Goal: Find specific fact: Find specific fact

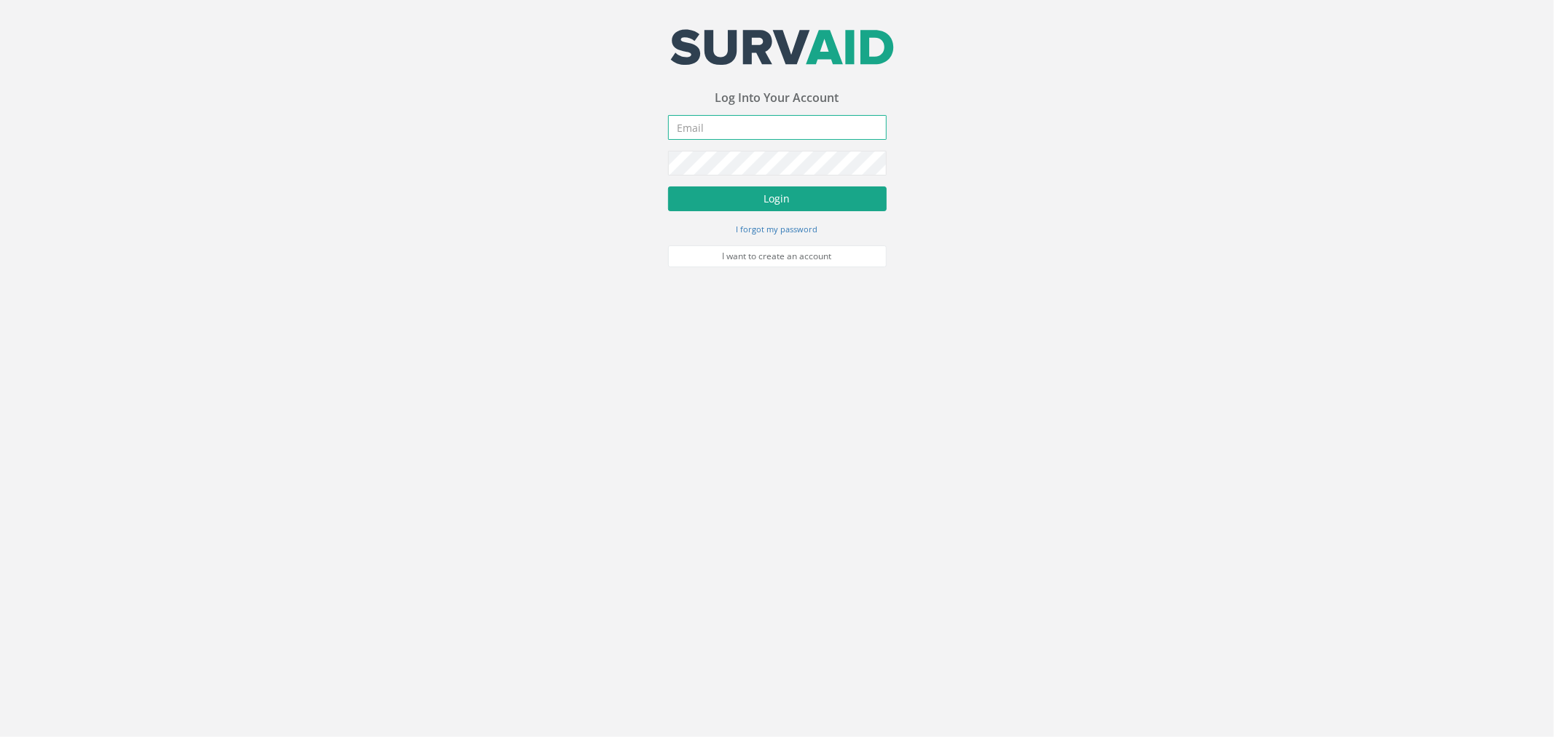
type input "[PERSON_NAME][EMAIL_ADDRESS][PERSON_NAME][DOMAIN_NAME]"
click at [733, 197] on button "Login" at bounding box center [777, 198] width 219 height 25
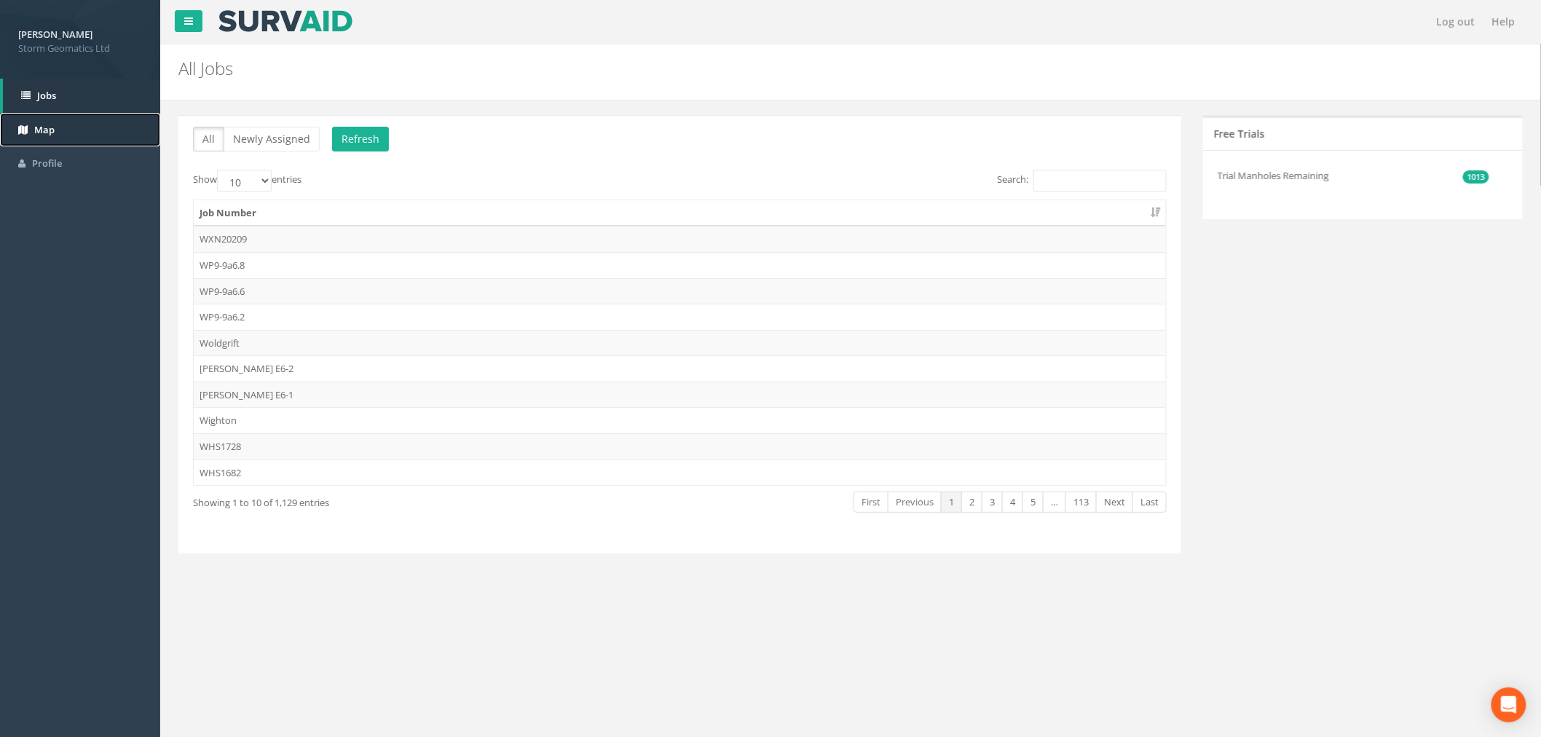
click at [57, 127] on link "Map" at bounding box center [80, 130] width 160 height 34
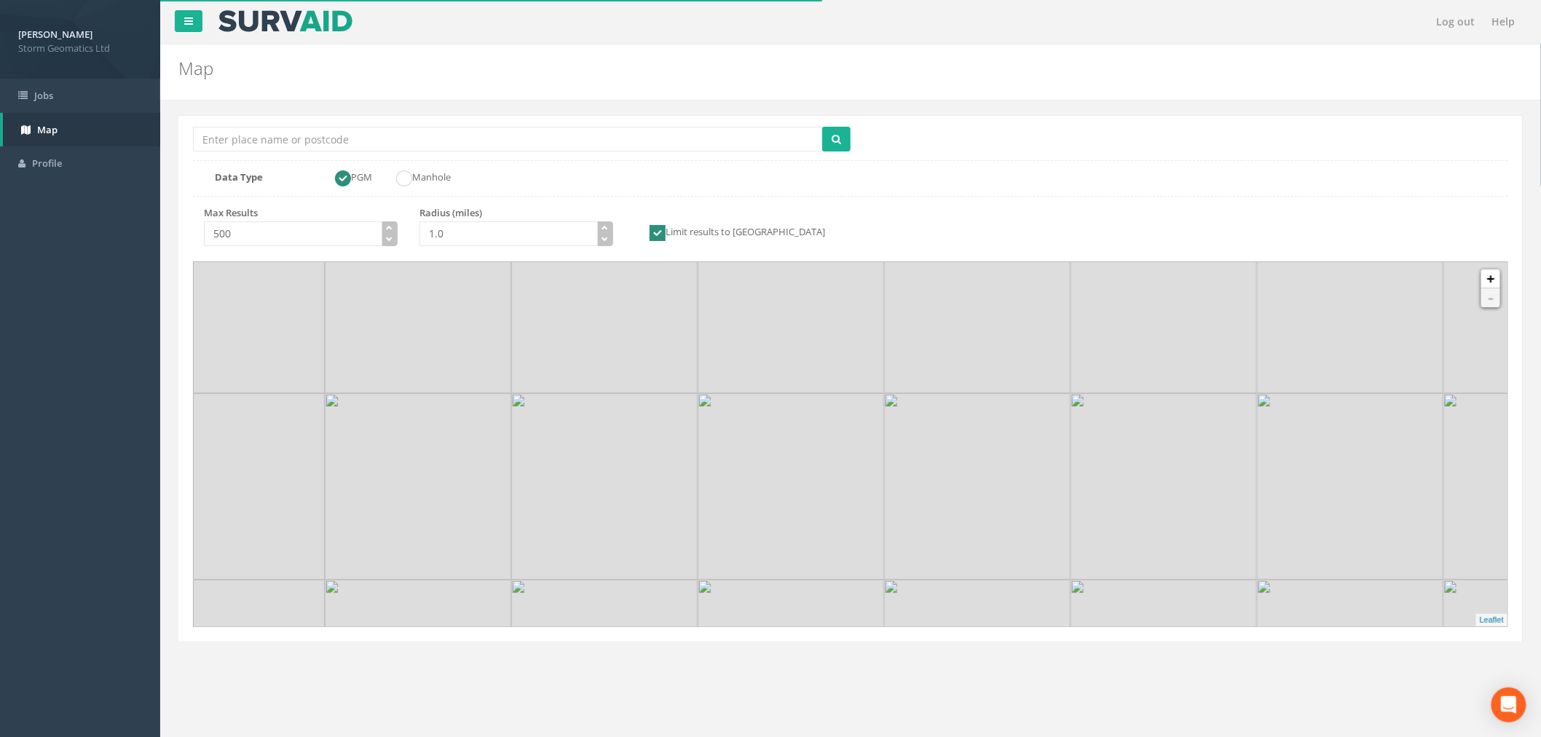
click at [834, 507] on img at bounding box center [791, 486] width 186 height 186
click at [834, 507] on img at bounding box center [748, 466] width 373 height 373
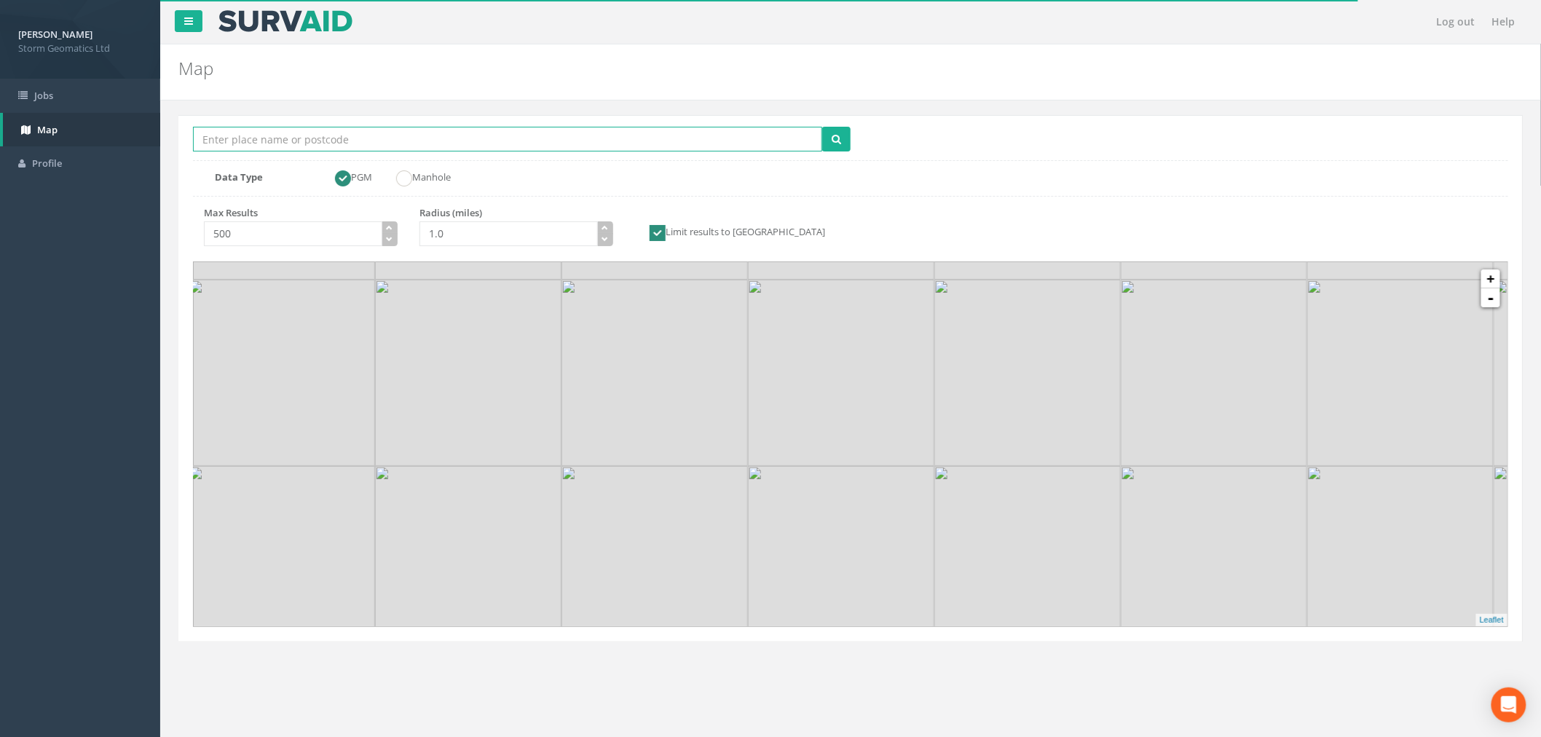
click at [285, 146] on input "Location Search Box" at bounding box center [507, 139] width 629 height 25
type input "glynneath"
click at [567, 237] on input "1.0" at bounding box center [509, 233] width 178 height 25
type input "10.0"
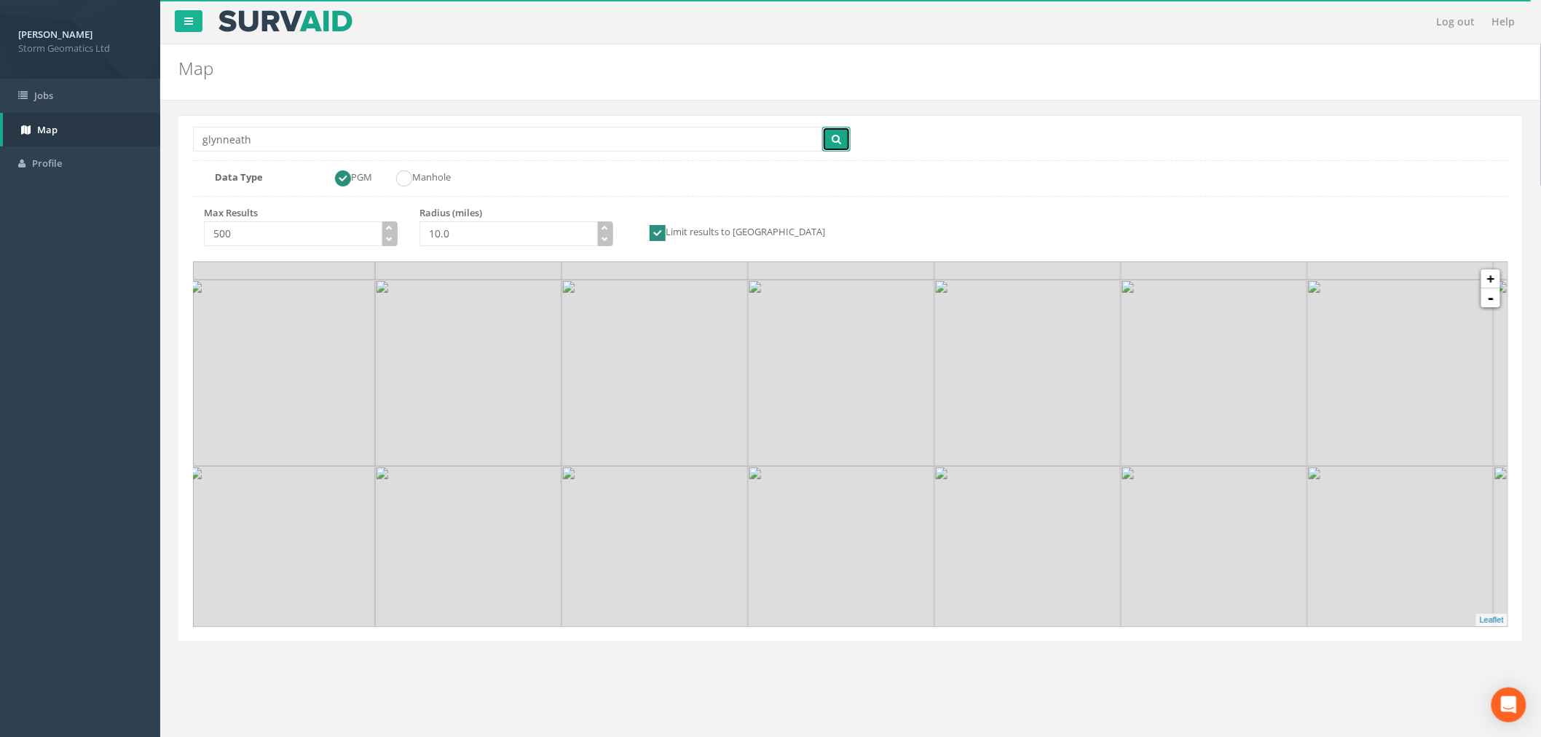
click at [833, 139] on icon "submit" at bounding box center [836, 139] width 9 height 10
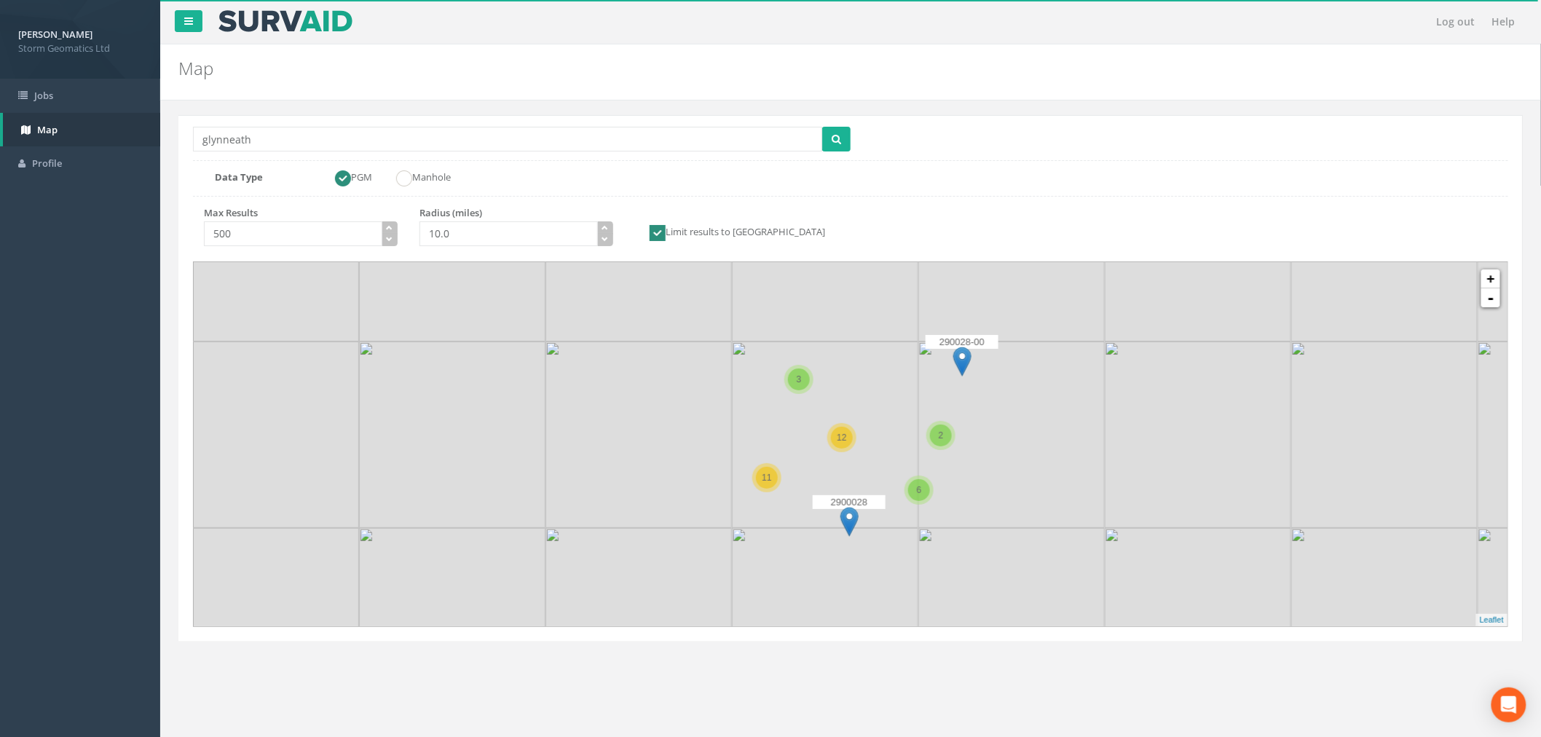
click at [868, 372] on img at bounding box center [825, 435] width 186 height 186
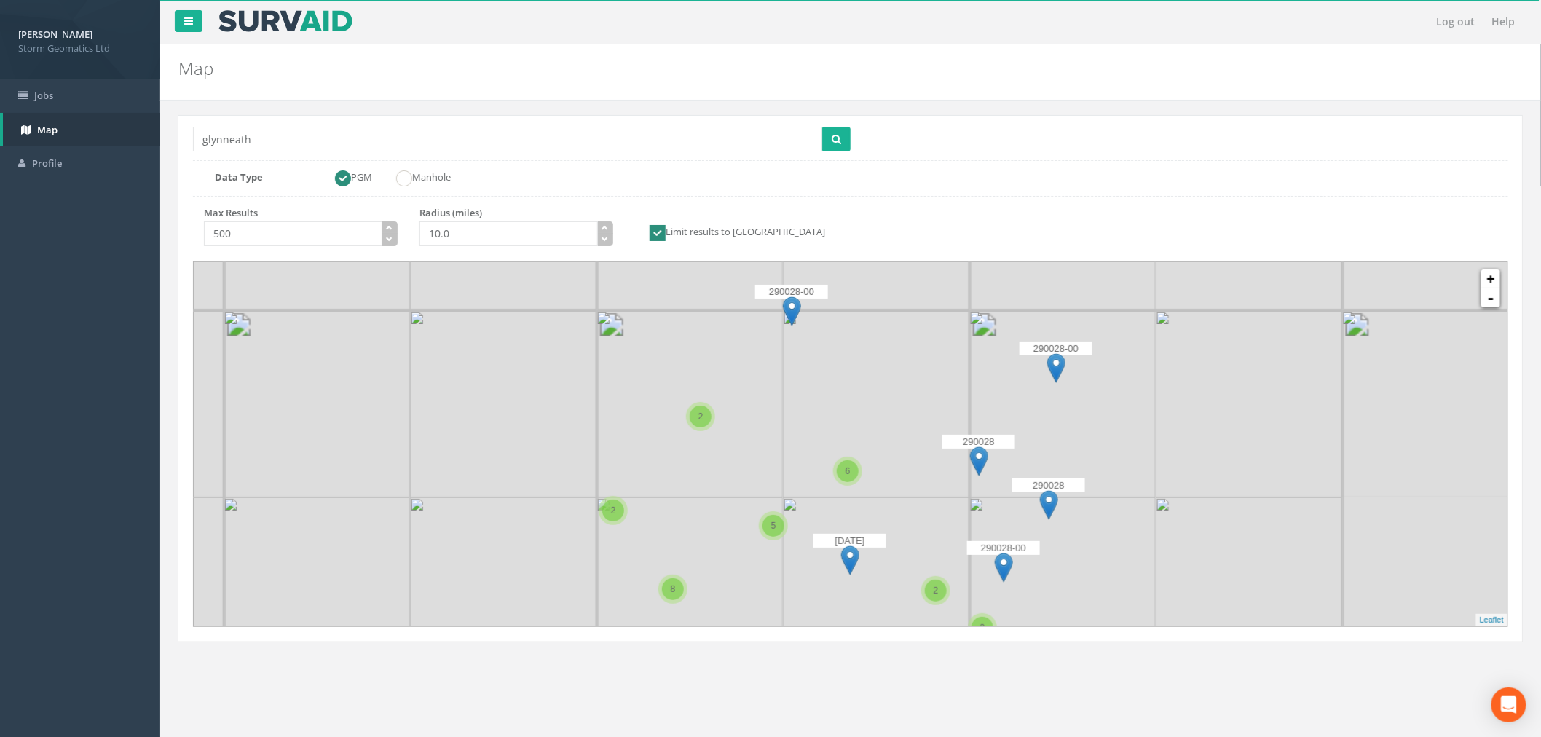
click at [773, 388] on img at bounding box center [690, 404] width 186 height 186
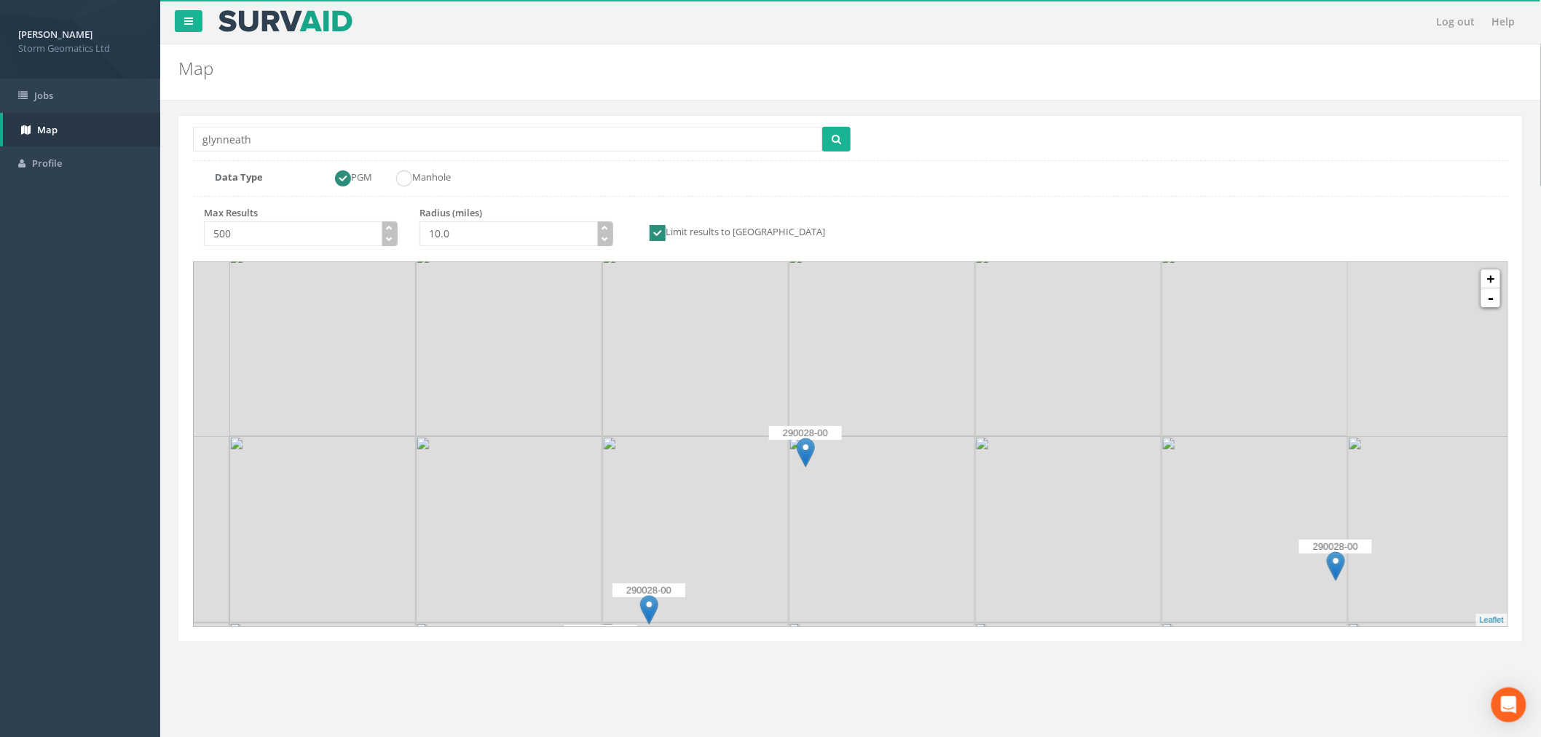
drag, startPoint x: 921, startPoint y: 343, endPoint x: 915, endPoint y: 548, distance: 204.8
click at [915, 548] on img at bounding box center [882, 529] width 186 height 186
click at [842, 488] on img at bounding box center [882, 529] width 186 height 186
drag, startPoint x: 813, startPoint y: 506, endPoint x: 970, endPoint y: 346, distance: 223.6
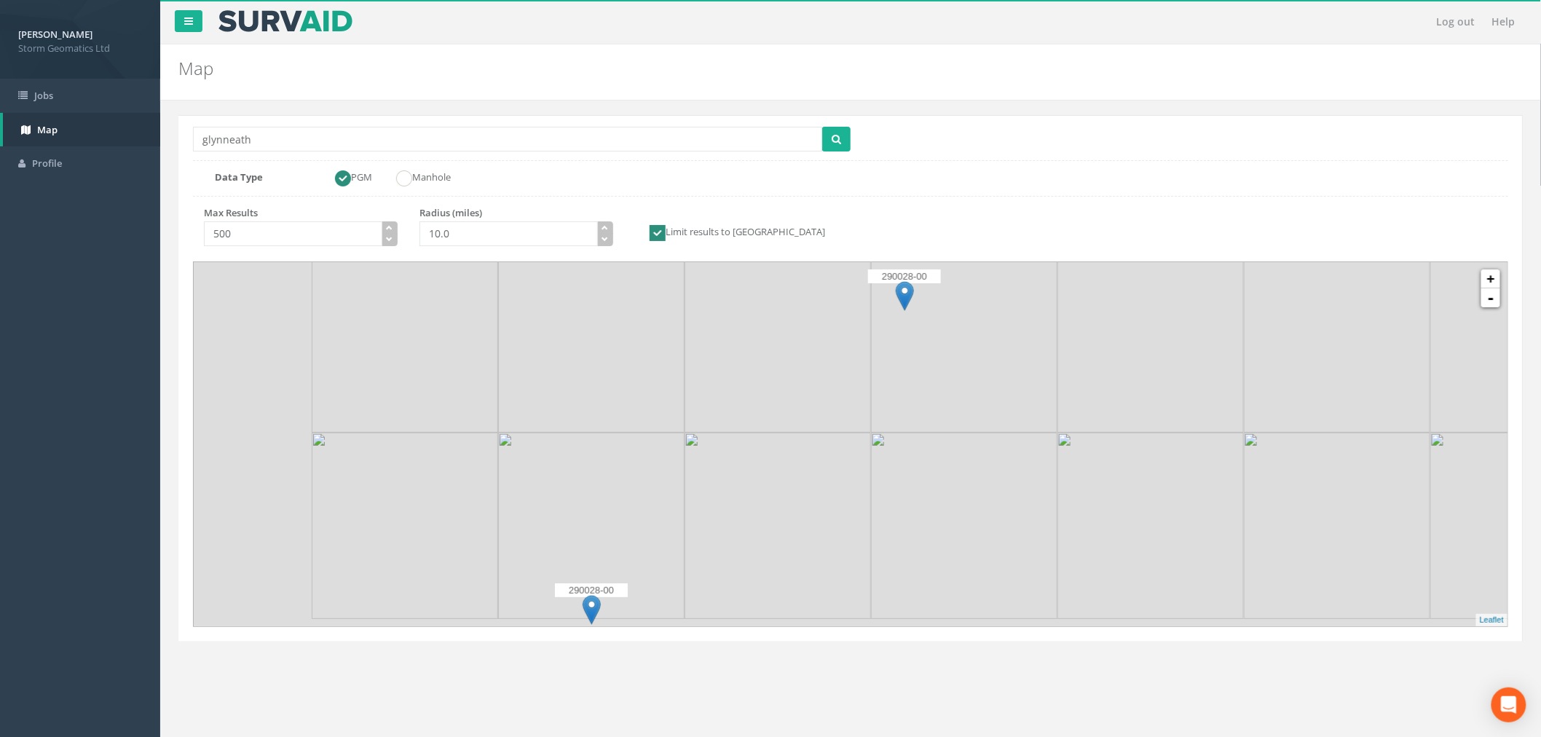
click at [970, 346] on img at bounding box center [964, 339] width 186 height 186
drag, startPoint x: 750, startPoint y: 543, endPoint x: 976, endPoint y: 392, distance: 271.5
click at [976, 392] on img at bounding box center [1012, 362] width 186 height 186
drag, startPoint x: 974, startPoint y: 428, endPoint x: 806, endPoint y: 590, distance: 232.8
click at [806, 590] on img at bounding box center [851, 517] width 186 height 186
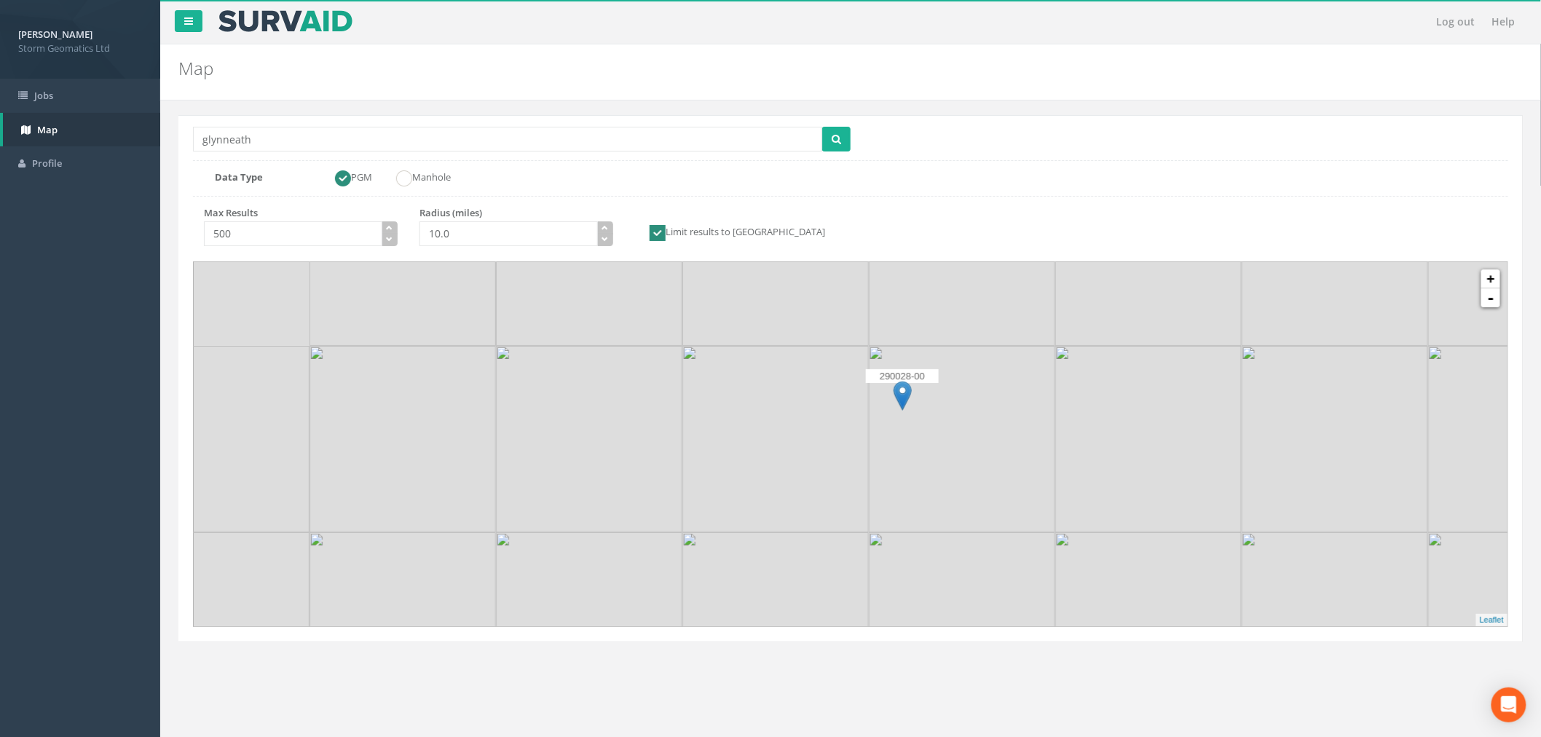
drag, startPoint x: 971, startPoint y: 384, endPoint x: 825, endPoint y: 566, distance: 233.2
click at [869, 532] on img at bounding box center [962, 439] width 186 height 186
drag, startPoint x: 978, startPoint y: 409, endPoint x: 881, endPoint y: 500, distance: 133.0
click at [881, 424] on img at bounding box center [891, 330] width 186 height 186
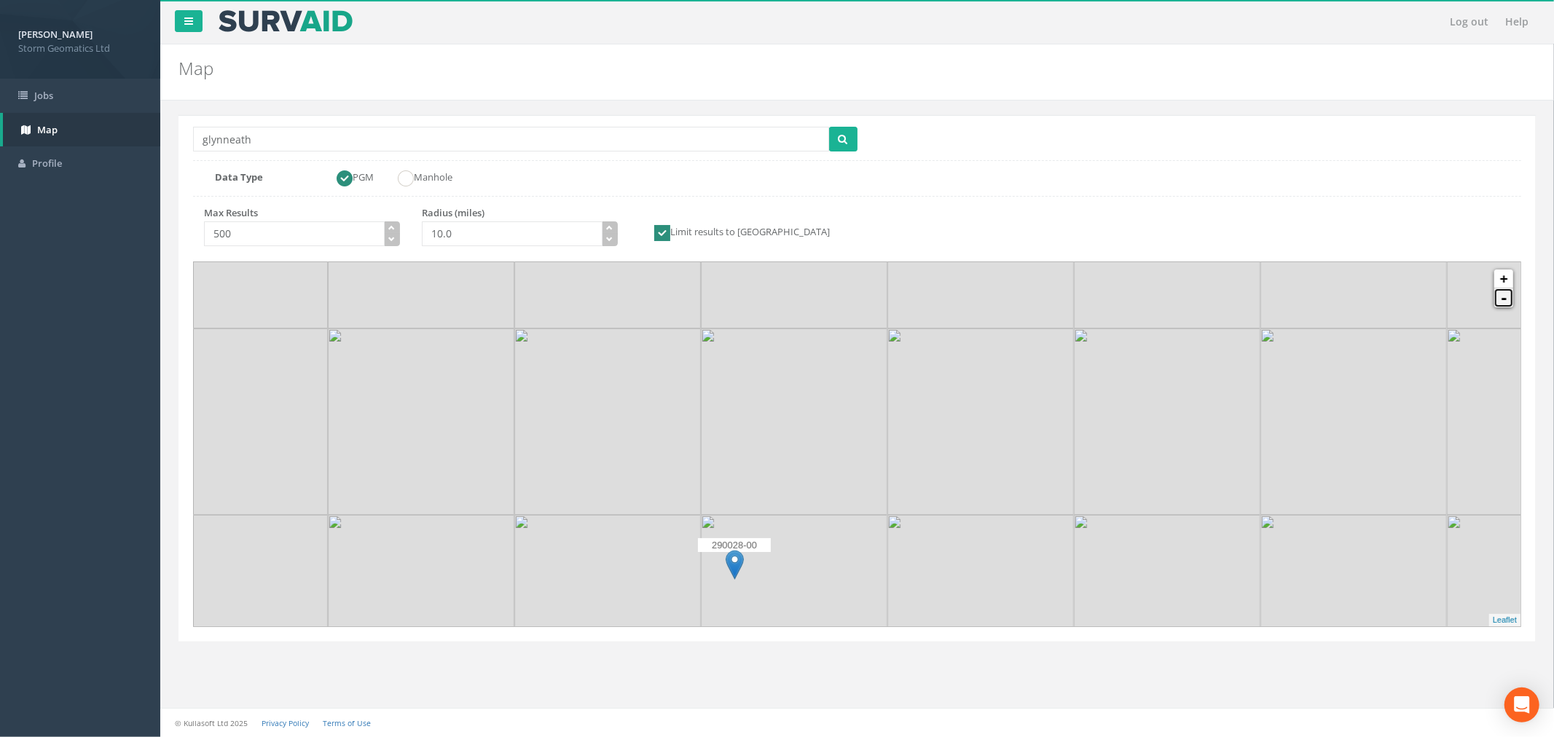
click at [1503, 300] on link "-" at bounding box center [1503, 297] width 19 height 19
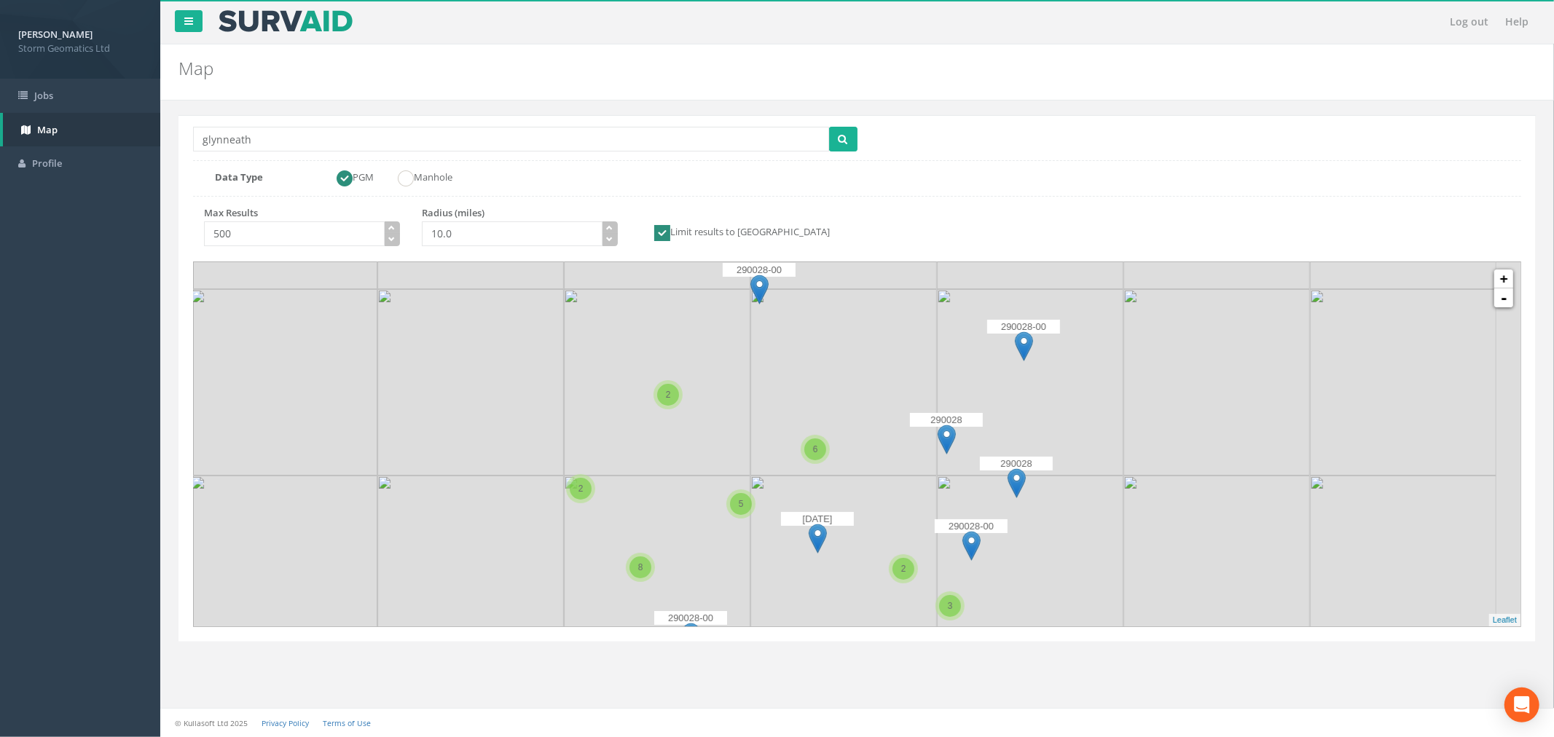
drag, startPoint x: 1005, startPoint y: 490, endPoint x: 937, endPoint y: 315, distance: 187.8
click at [940, 313] on img at bounding box center [1030, 382] width 186 height 186
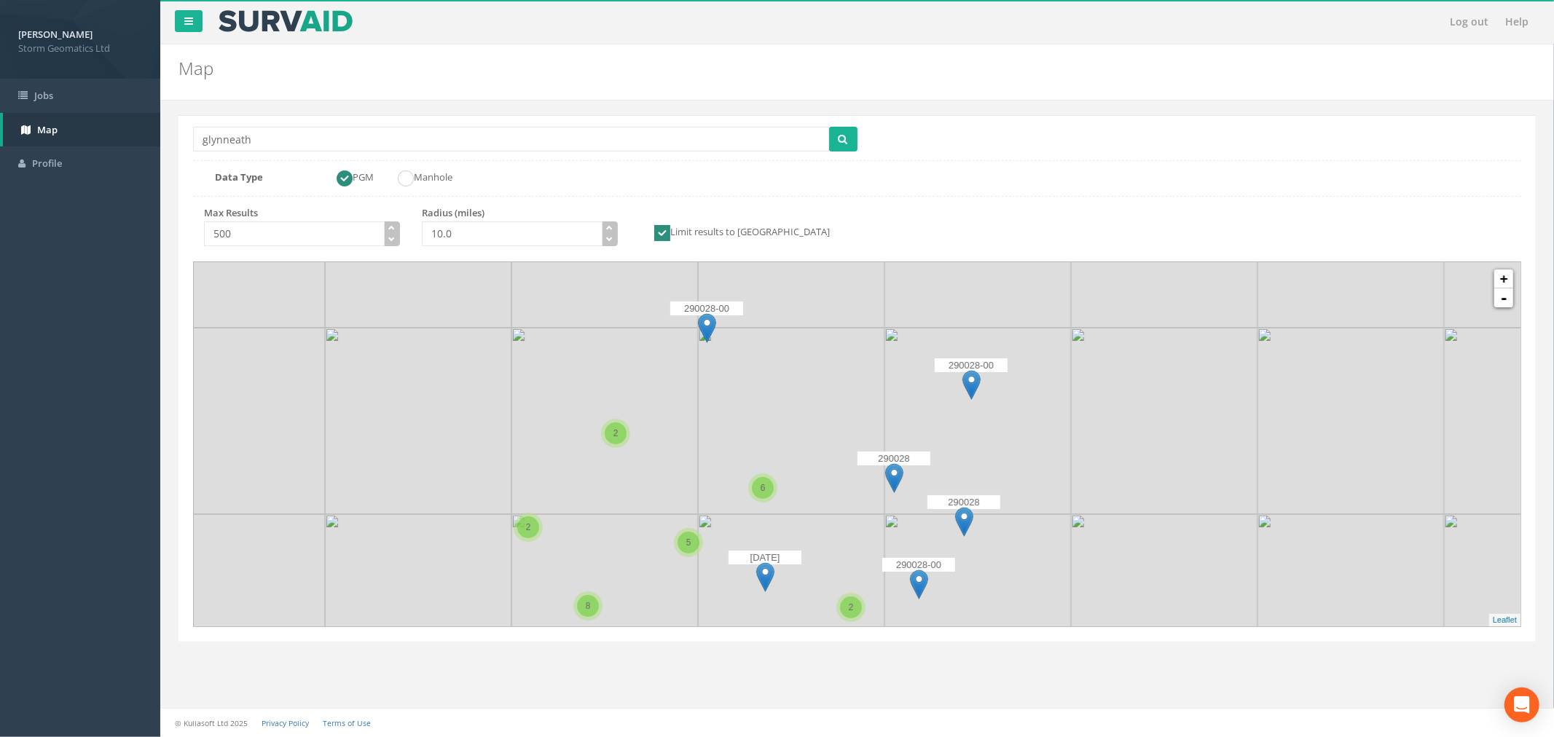
drag, startPoint x: 862, startPoint y: 382, endPoint x: 816, endPoint y: 452, distance: 84.0
click at [816, 452] on img at bounding box center [791, 421] width 186 height 186
click at [970, 436] on img at bounding box center [977, 421] width 186 height 186
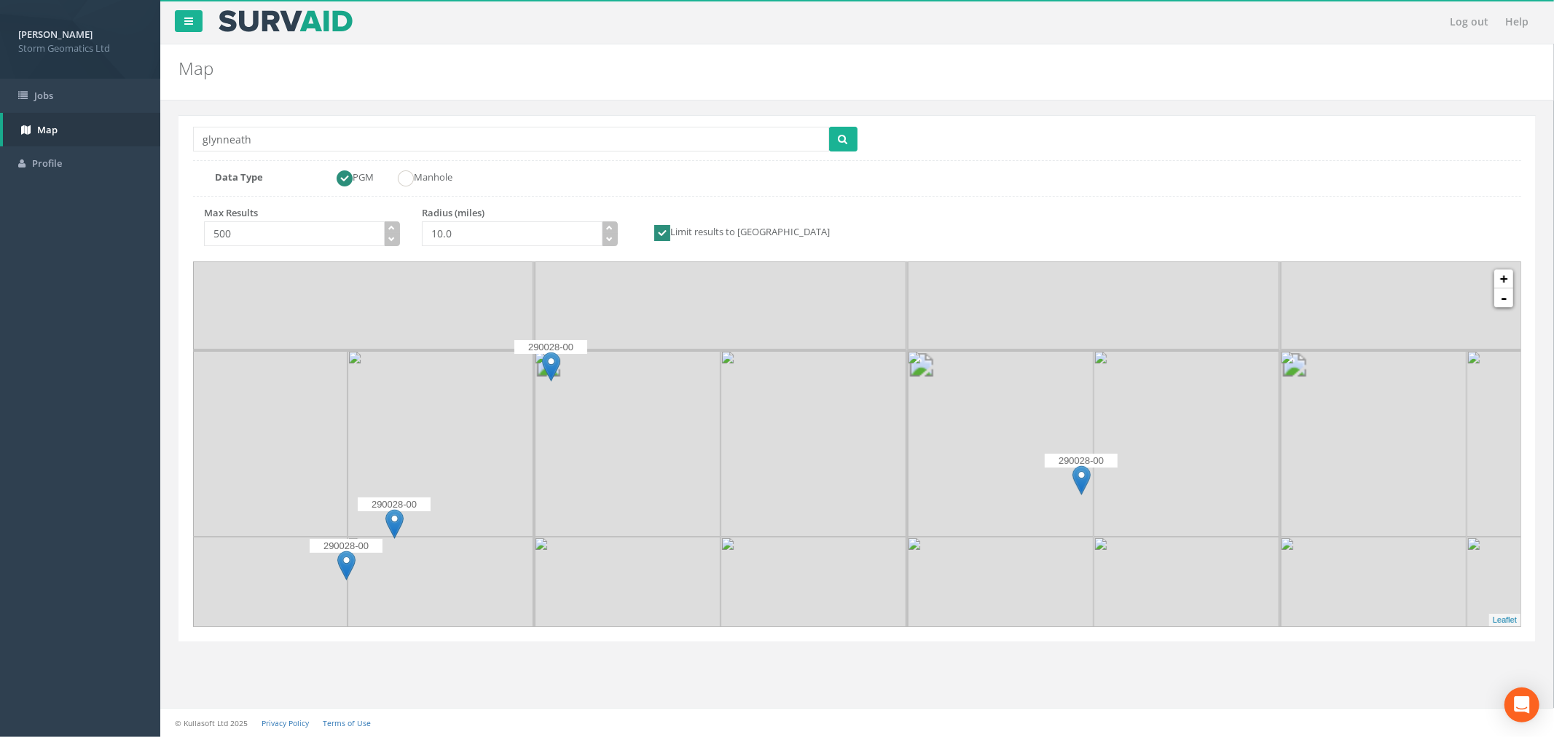
drag, startPoint x: 731, startPoint y: 434, endPoint x: 806, endPoint y: 511, distance: 107.1
click at [806, 511] on img at bounding box center [813, 443] width 186 height 186
drag, startPoint x: 659, startPoint y: 490, endPoint x: 1002, endPoint y: 264, distance: 411.1
click at [729, 358] on img at bounding box center [636, 451] width 186 height 186
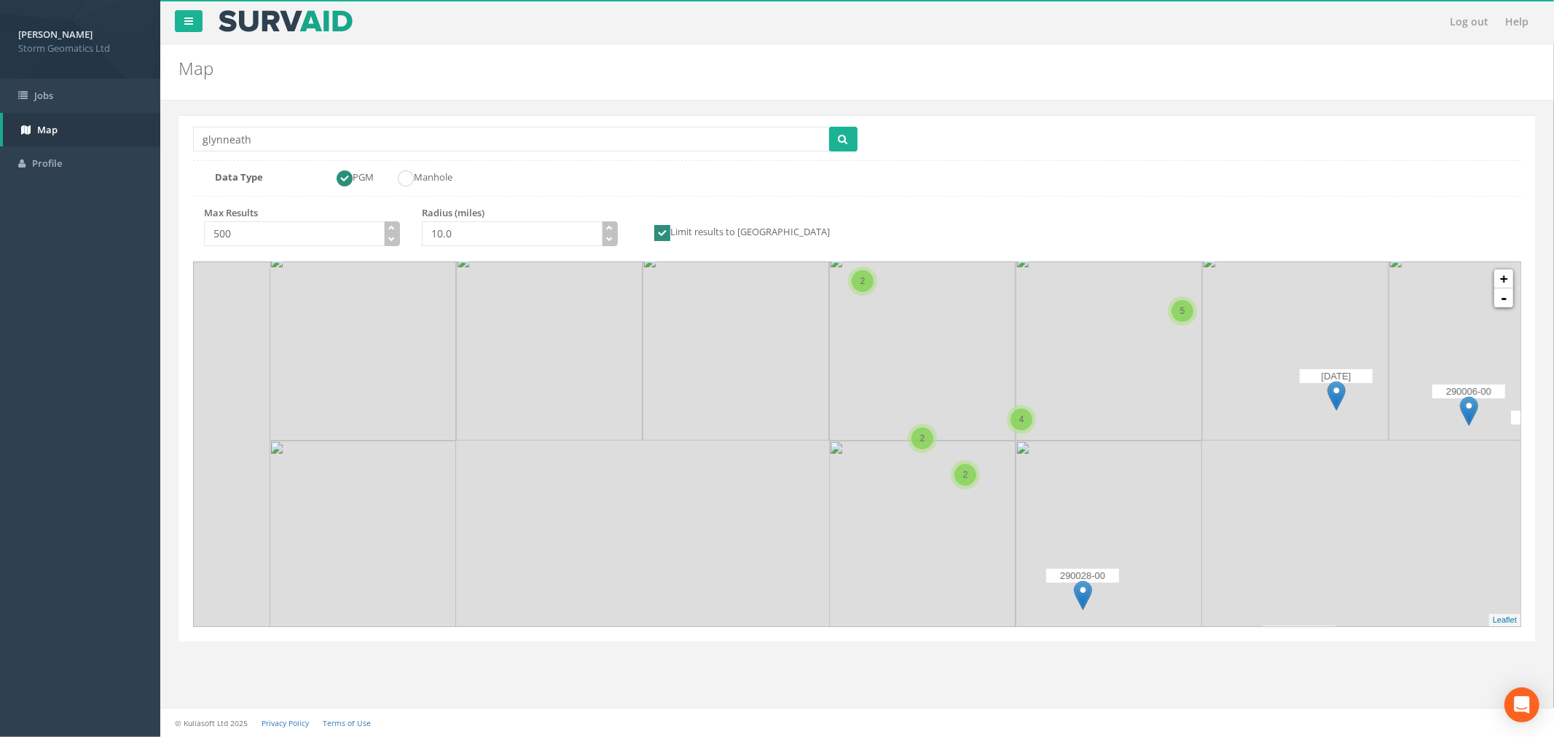
drag, startPoint x: 884, startPoint y: 317, endPoint x: 907, endPoint y: 287, distance: 37.9
click at [907, 287] on img at bounding box center [922, 347] width 186 height 186
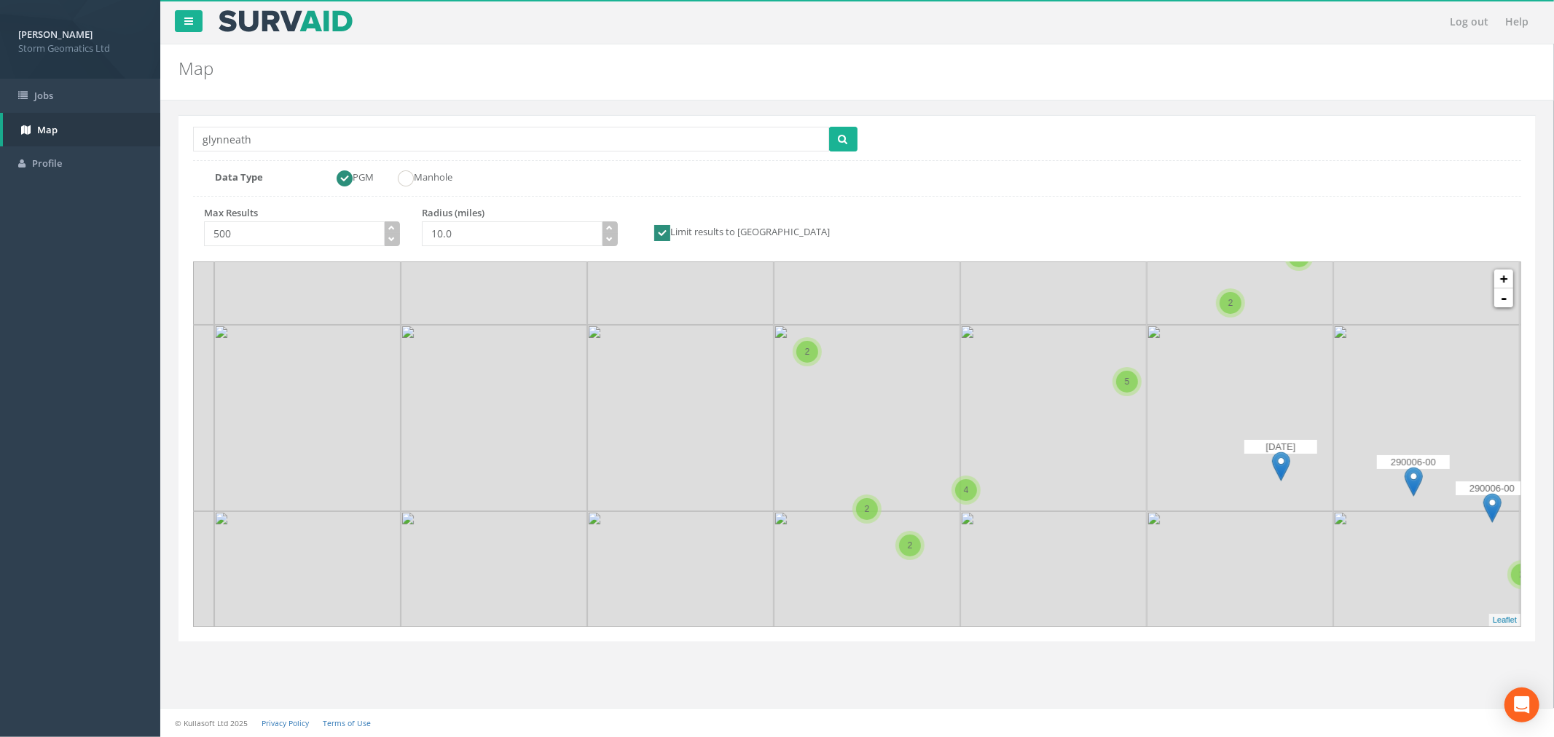
drag, startPoint x: 705, startPoint y: 421, endPoint x: 616, endPoint y: 543, distance: 151.2
click at [589, 511] on img at bounding box center [680, 418] width 186 height 186
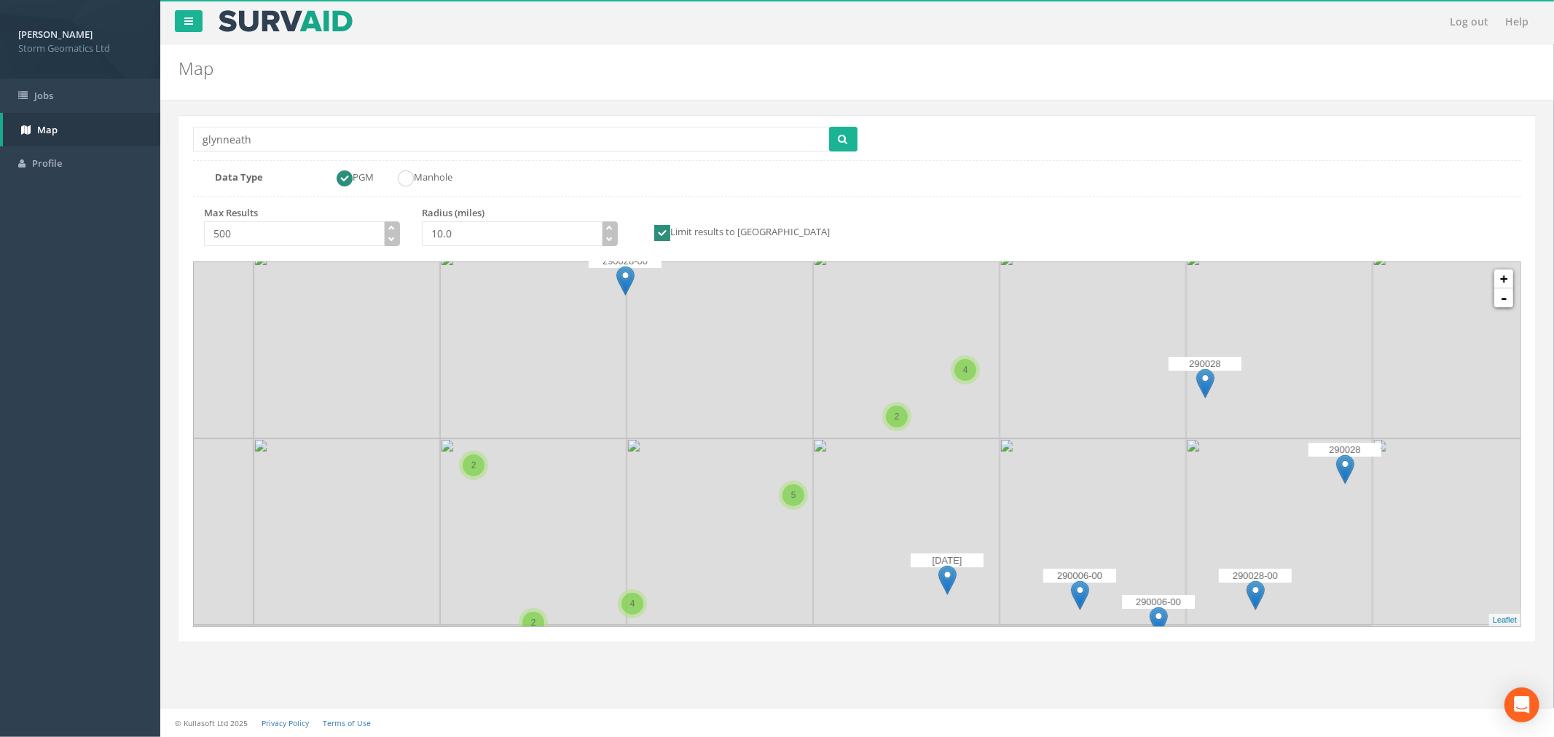
drag, startPoint x: 916, startPoint y: 434, endPoint x: 696, endPoint y: 398, distance: 222.9
click at [696, 398] on img at bounding box center [719, 345] width 186 height 186
click at [931, 452] on img at bounding box center [905, 532] width 186 height 186
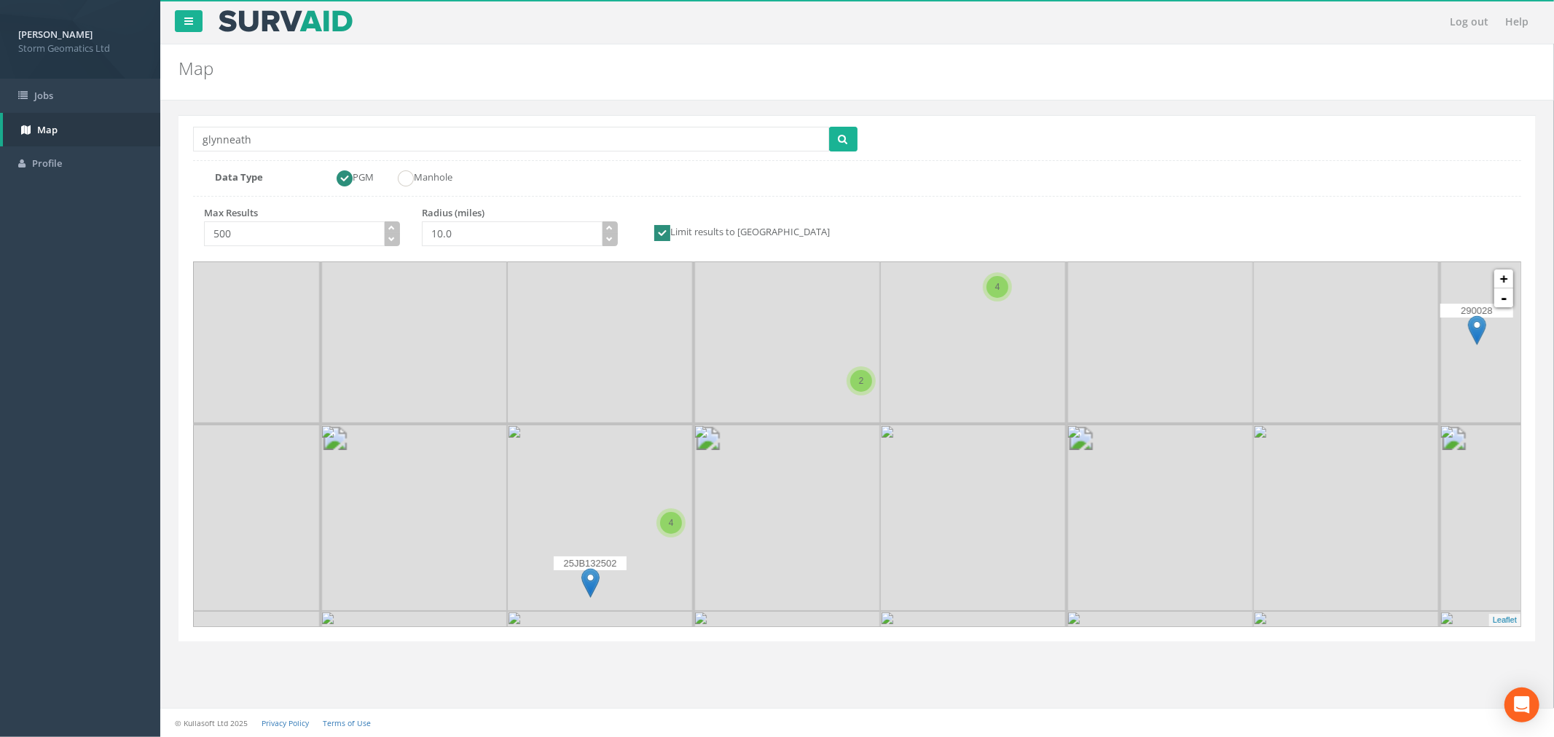
click at [884, 436] on img at bounding box center [973, 518] width 186 height 186
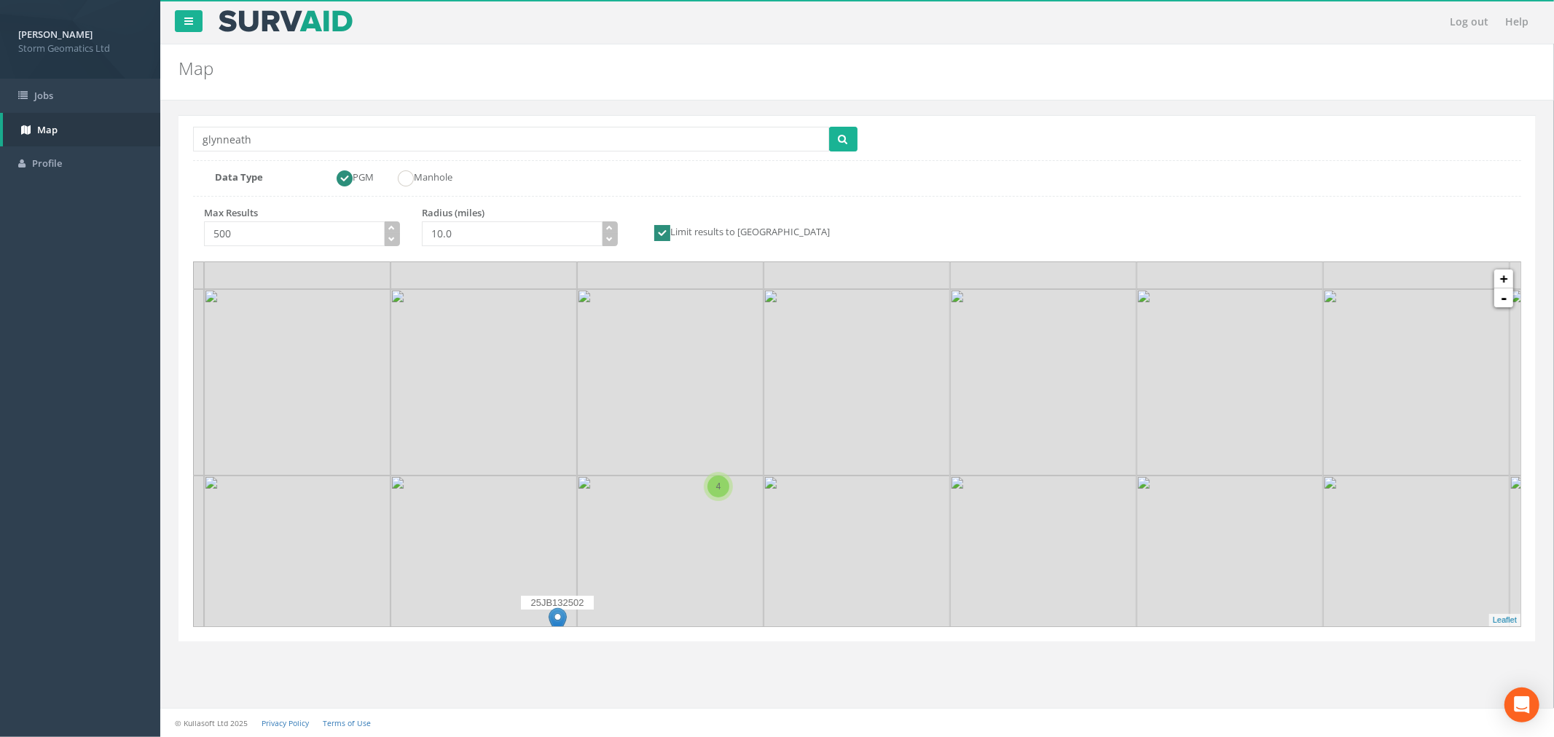
drag, startPoint x: 816, startPoint y: 426, endPoint x: 1080, endPoint y: 301, distance: 292.6
click at [1080, 301] on img at bounding box center [1043, 382] width 186 height 186
drag, startPoint x: 825, startPoint y: 506, endPoint x: 1008, endPoint y: 372, distance: 226.9
click at [1069, 297] on img at bounding box center [1090, 373] width 186 height 186
click at [792, 424] on img at bounding box center [791, 426] width 18 height 30
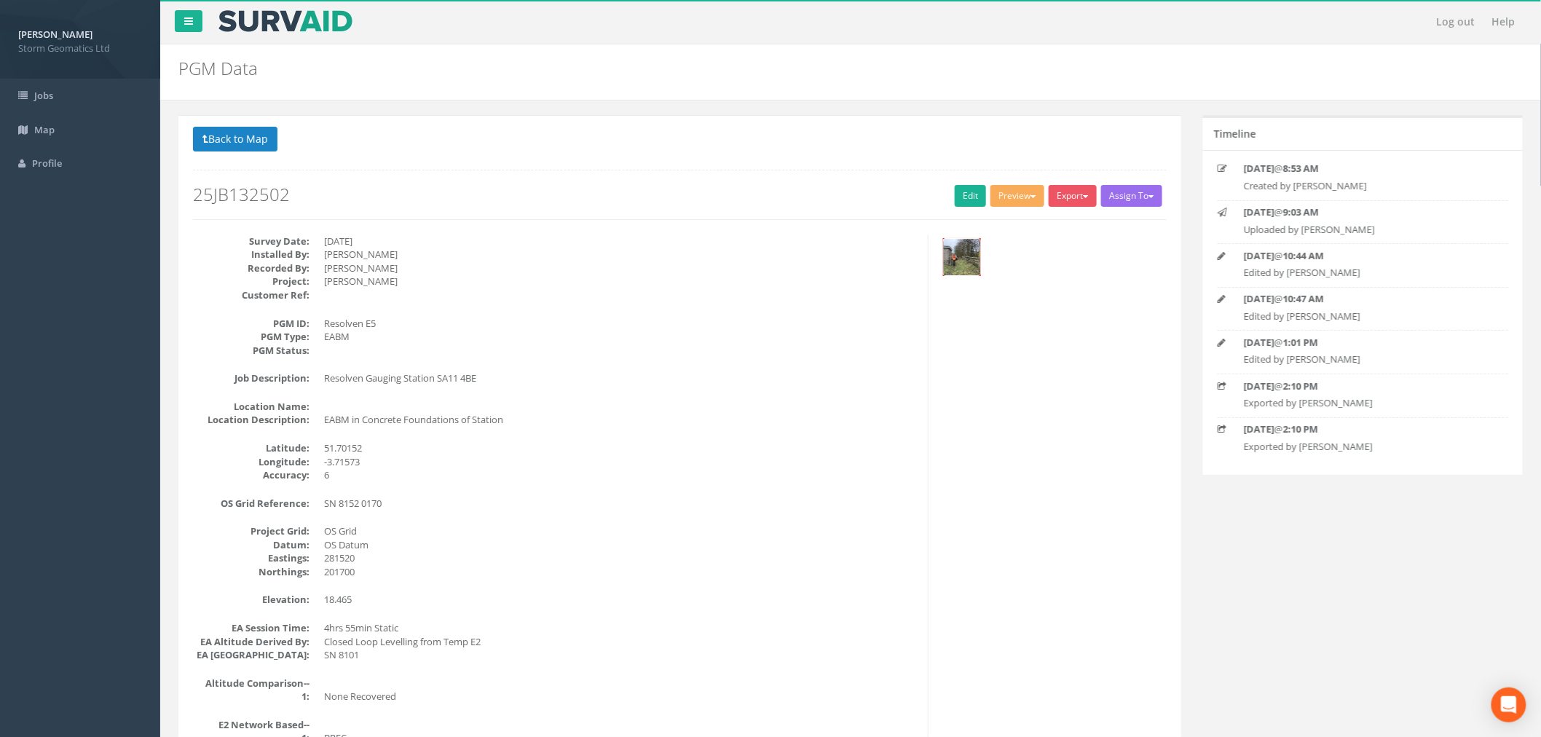
click at [963, 267] on img at bounding box center [962, 257] width 36 height 36
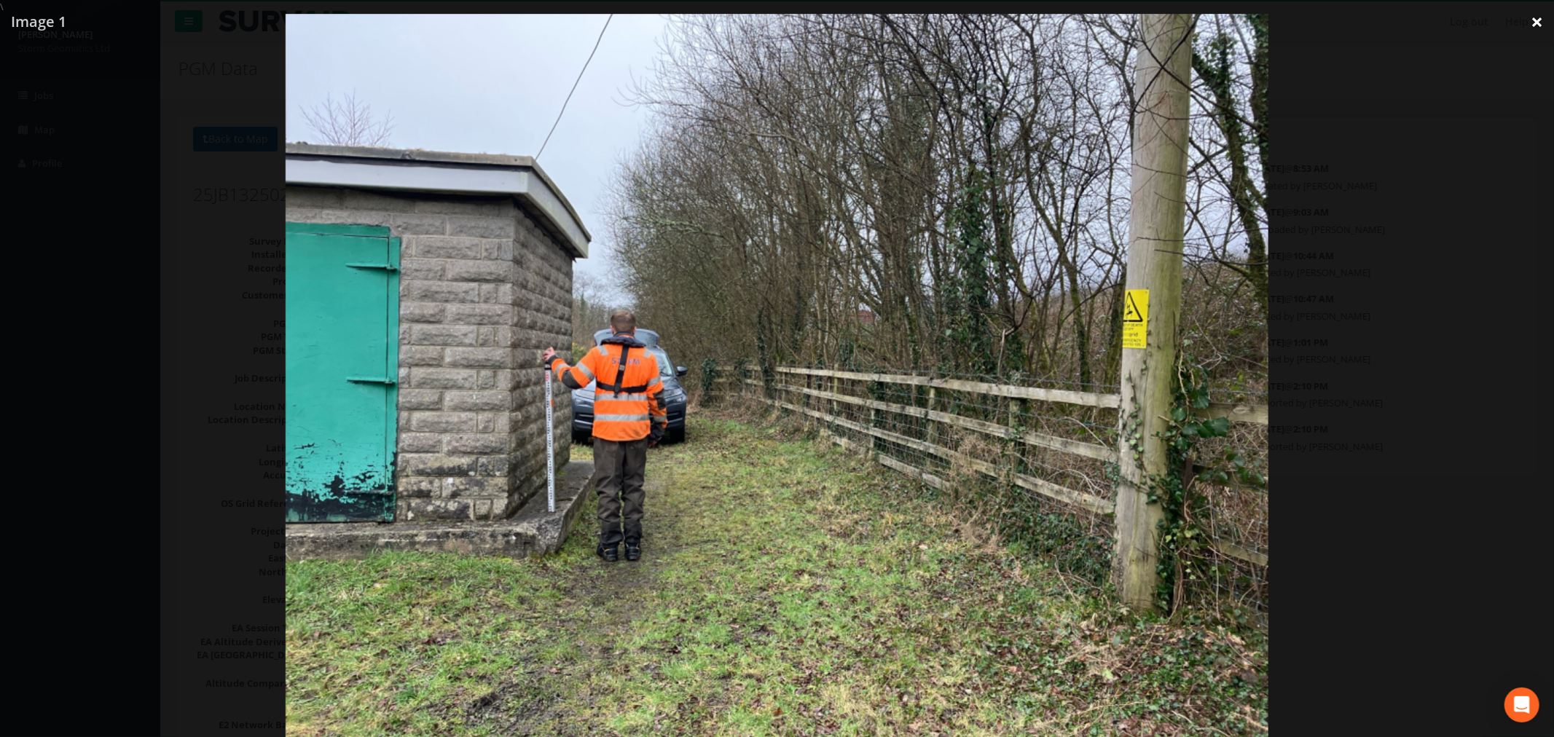
click at [1541, 23] on link "×" at bounding box center [1536, 22] width 34 height 44
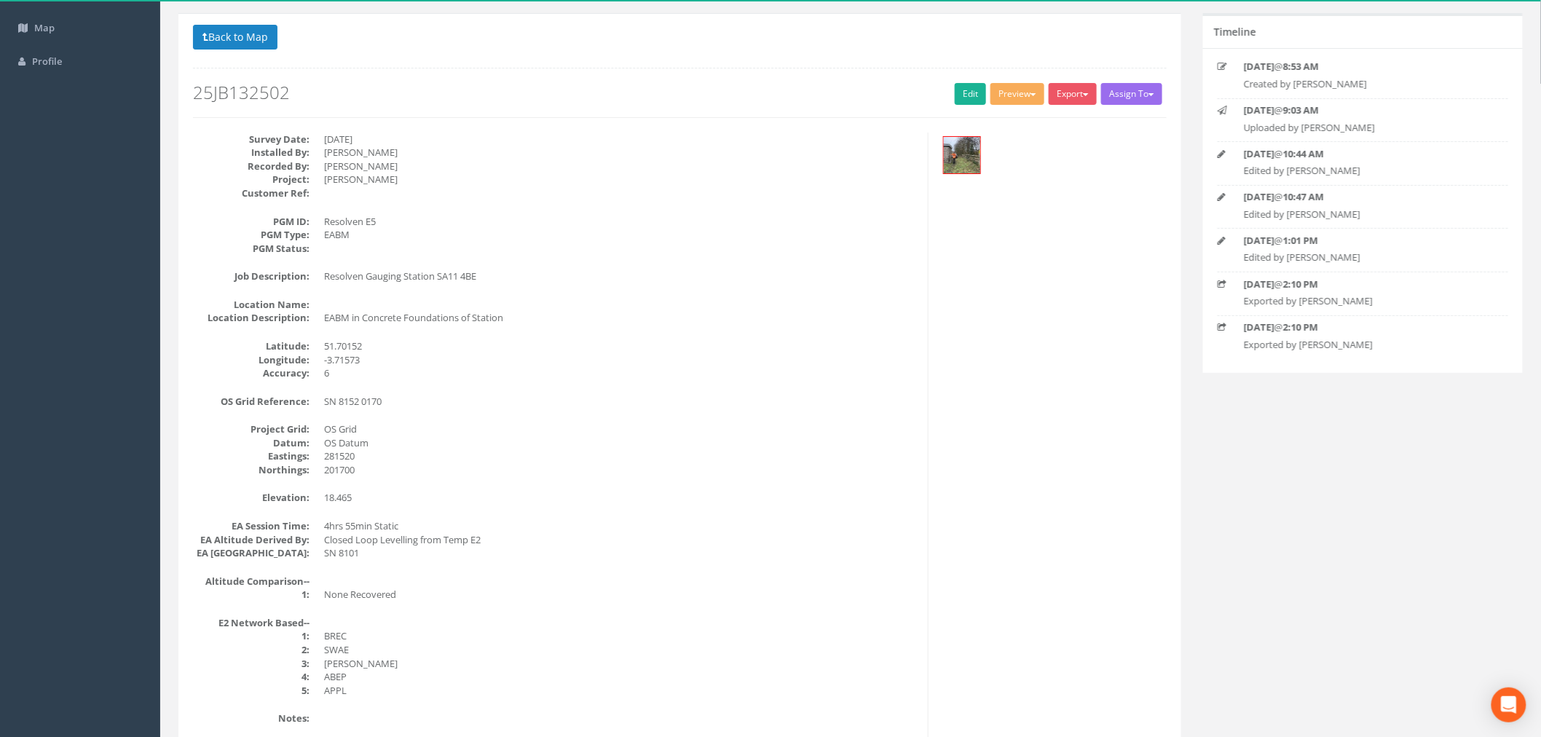
scroll to position [162, 0]
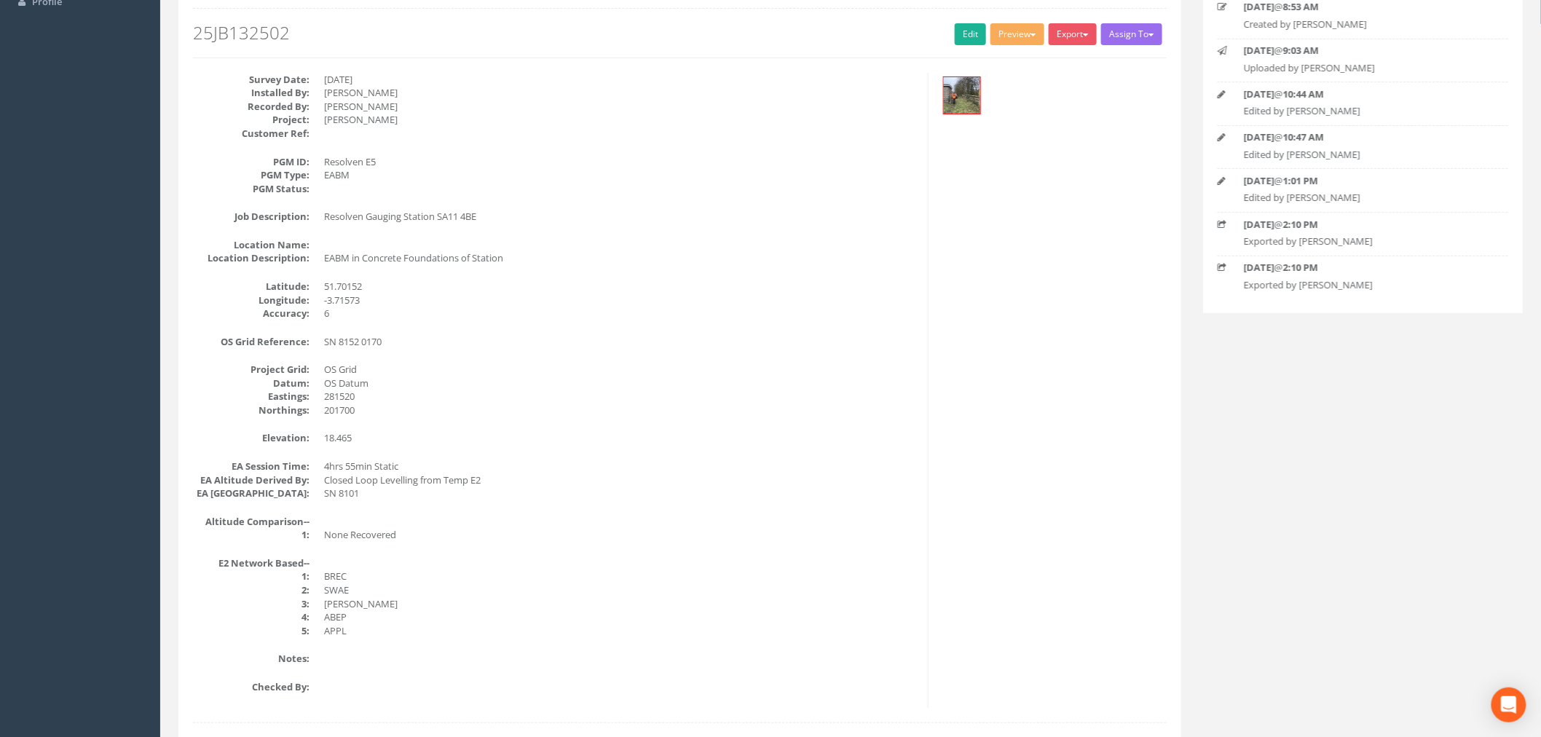
click at [357, 338] on dd "SN 8152 0170" at bounding box center [620, 342] width 593 height 14
drag, startPoint x: 323, startPoint y: 338, endPoint x: 383, endPoint y: 346, distance: 61.0
click at [383, 346] on dl "OS Grid Reference: SN 8152 0170" at bounding box center [555, 342] width 724 height 14
copy dd "SN 8152 0170"
click at [337, 80] on dd "[DATE]" at bounding box center [620, 80] width 593 height 14
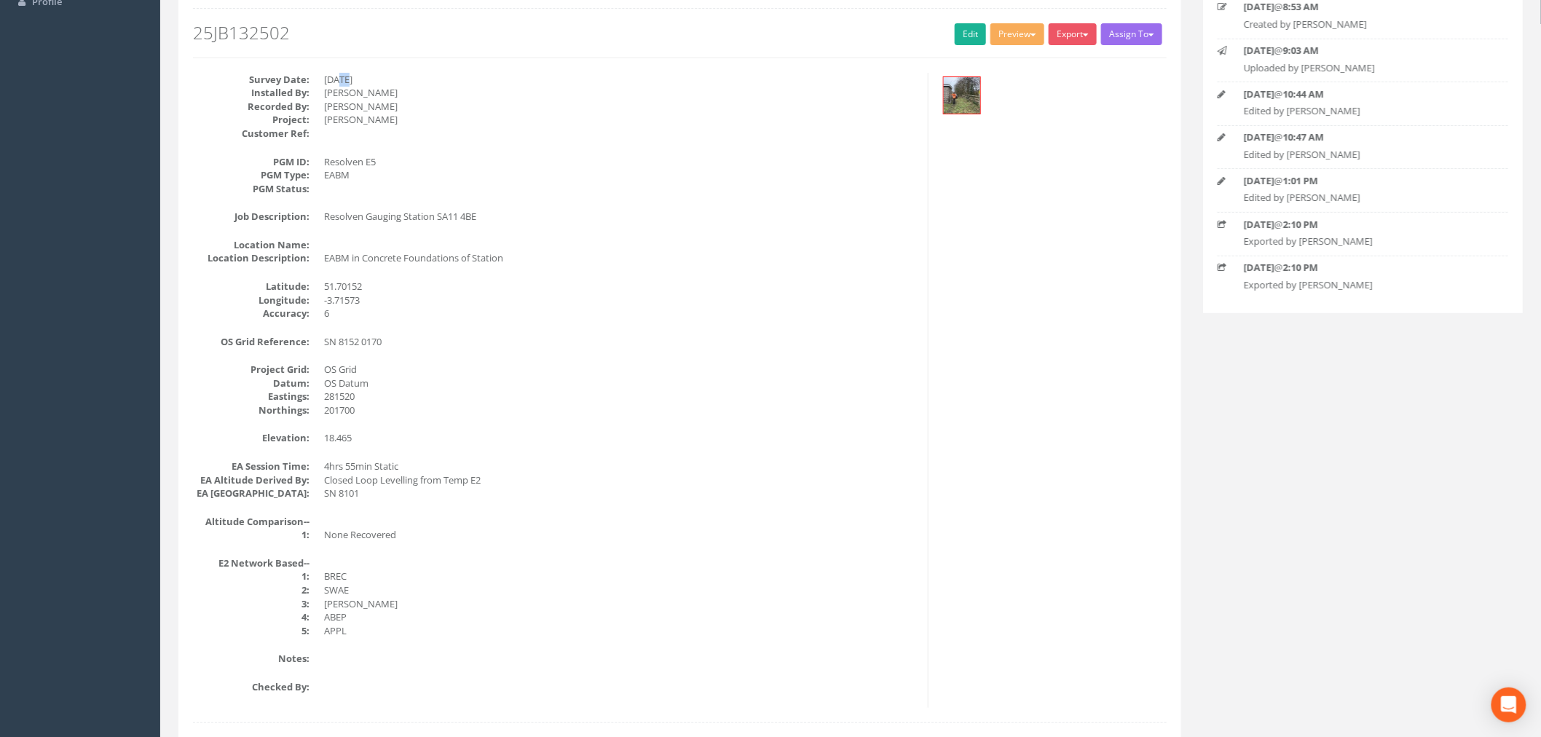
click at [337, 80] on dd "[DATE]" at bounding box center [620, 80] width 593 height 14
drag, startPoint x: 324, startPoint y: 77, endPoint x: 379, endPoint y: 79, distance: 54.7
click at [379, 79] on dd "[DATE]" at bounding box center [620, 80] width 593 height 14
copy dd "[DATE]"
